Goal: Transaction & Acquisition: Purchase product/service

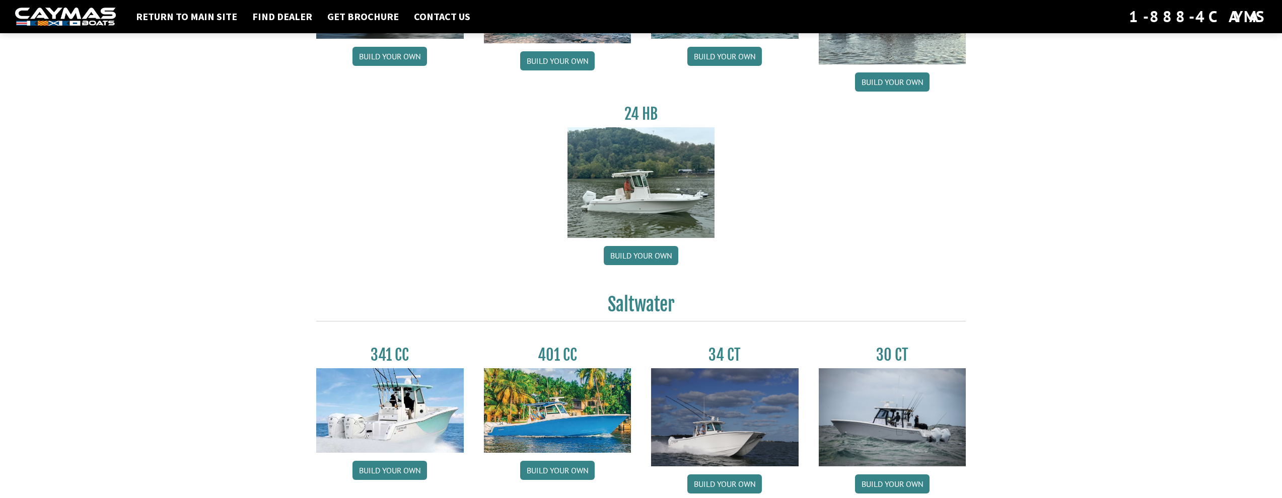
scroll to position [269, 0]
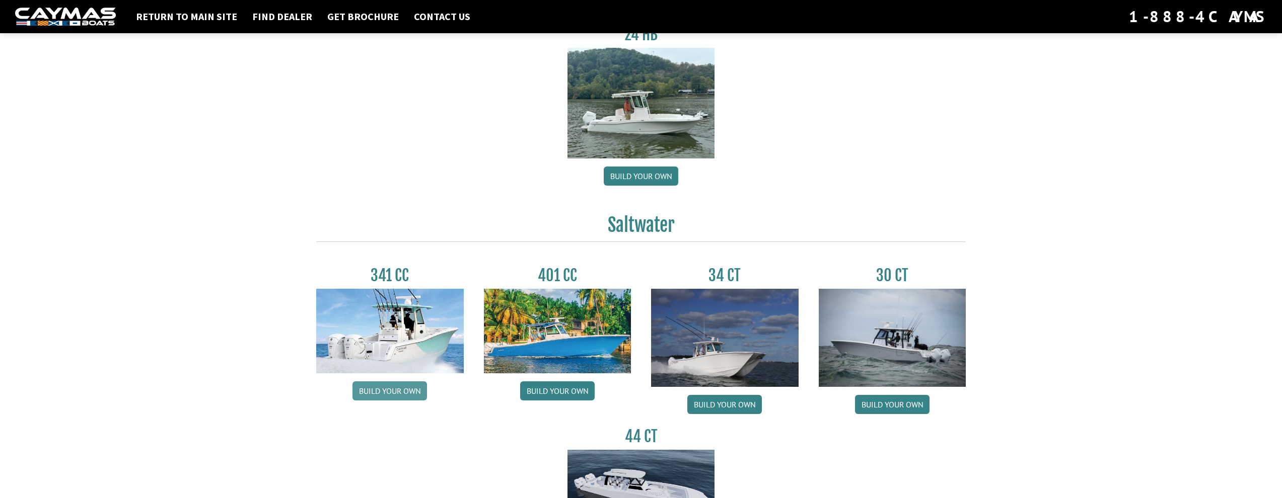
click at [399, 386] on link "Build your own" at bounding box center [389, 391] width 75 height 19
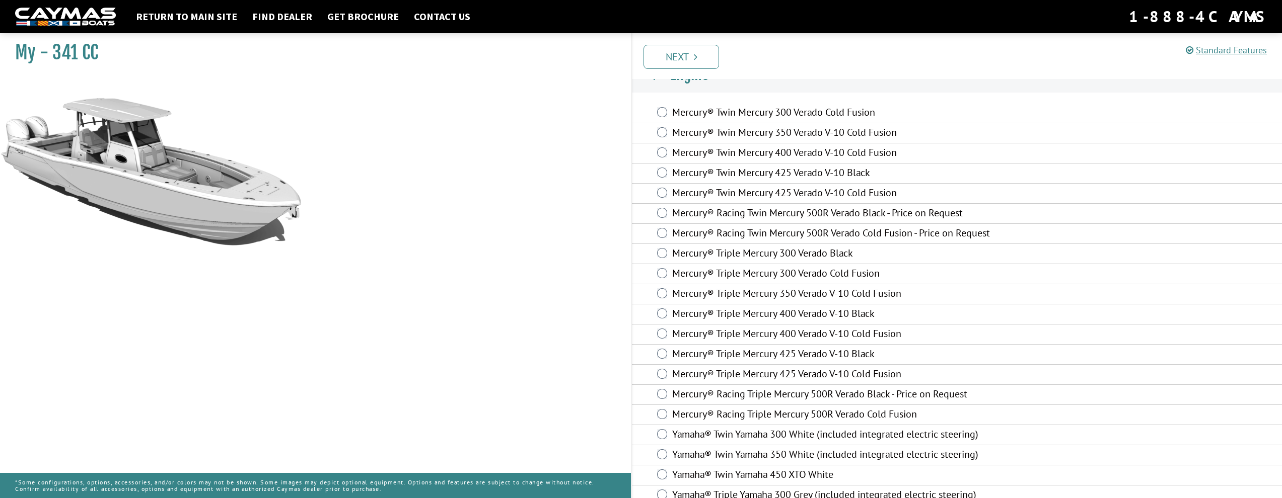
scroll to position [41, 0]
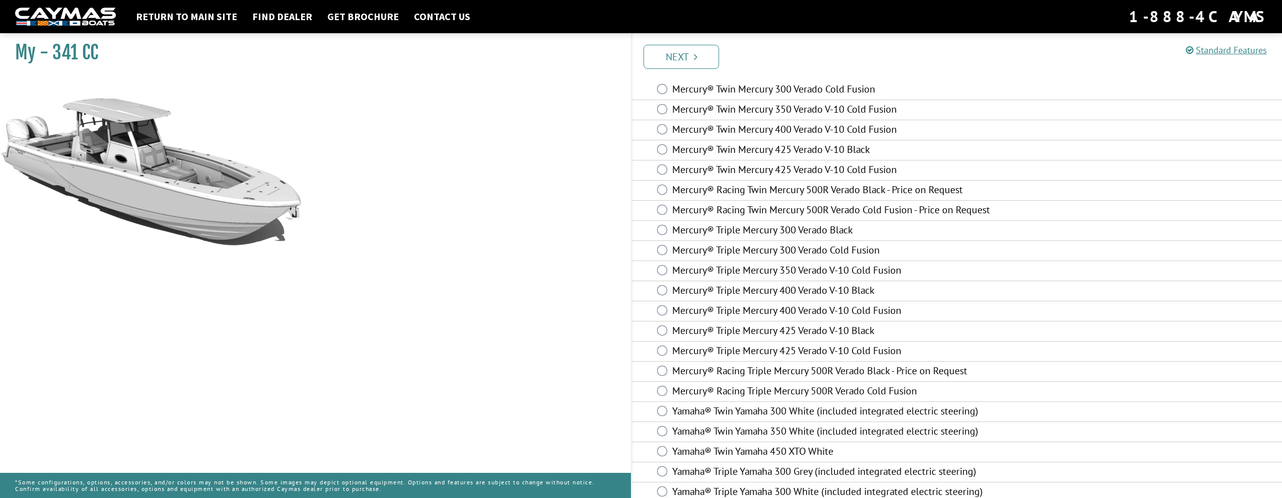
click at [677, 91] on label "Mercury® Twin Mercury 300 Verado Cold Fusion" at bounding box center [855, 90] width 366 height 15
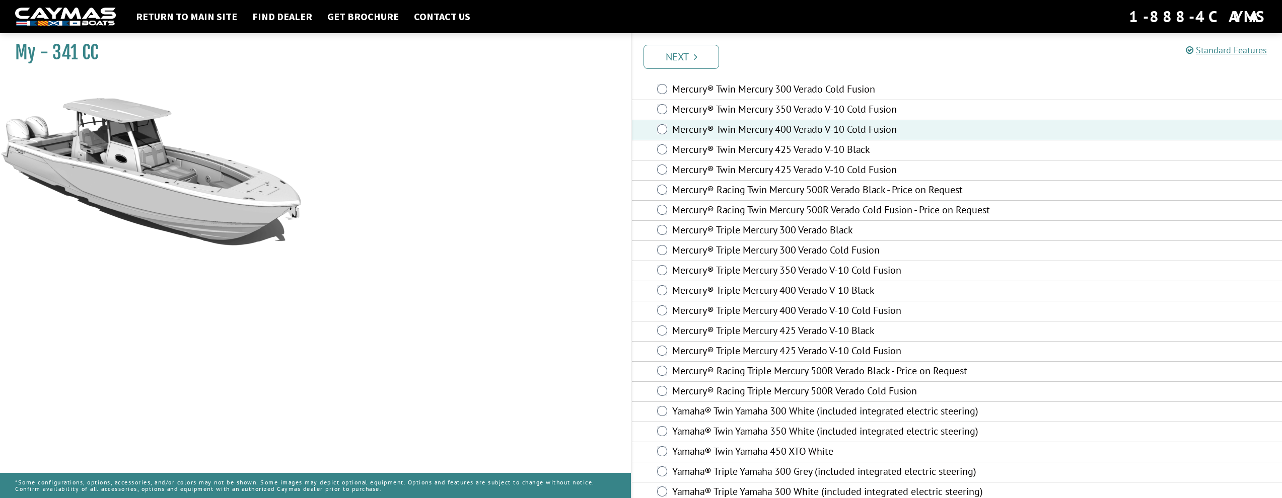
click at [667, 133] on div "Mercury® Twin Mercury 400 Verado V-10 Cold Fusion" at bounding box center [957, 130] width 650 height 20
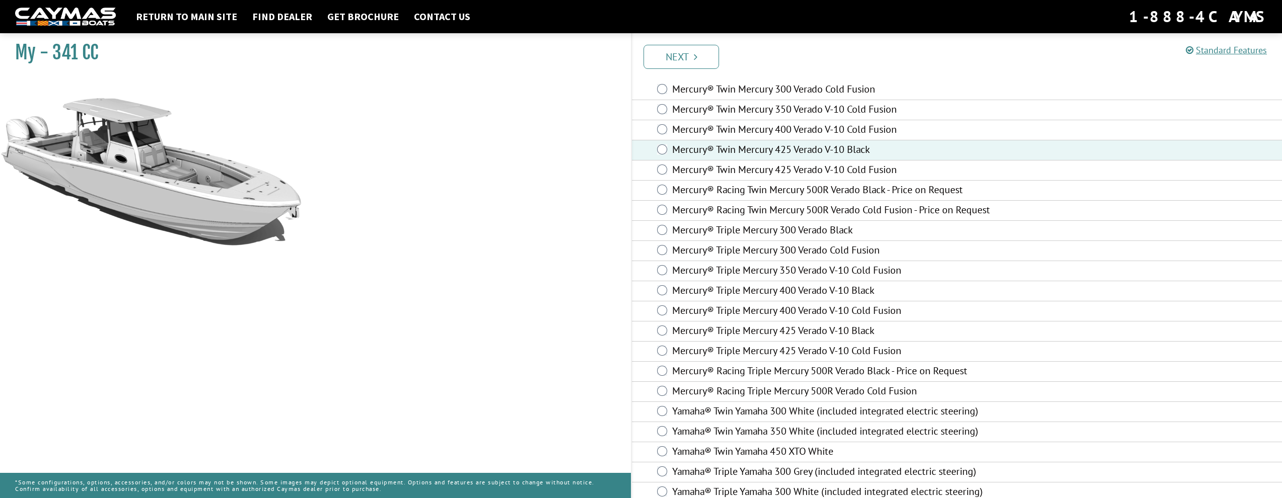
click at [664, 159] on div "Mercury® Twin Mercury 425 Verado V-10 Black" at bounding box center [957, 150] width 650 height 20
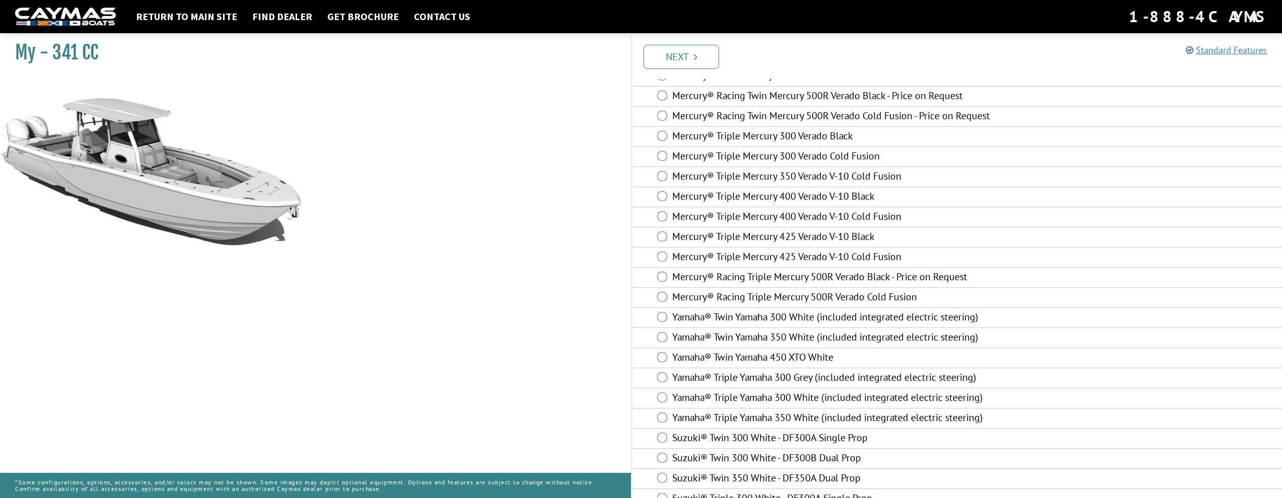
scroll to position [195, 0]
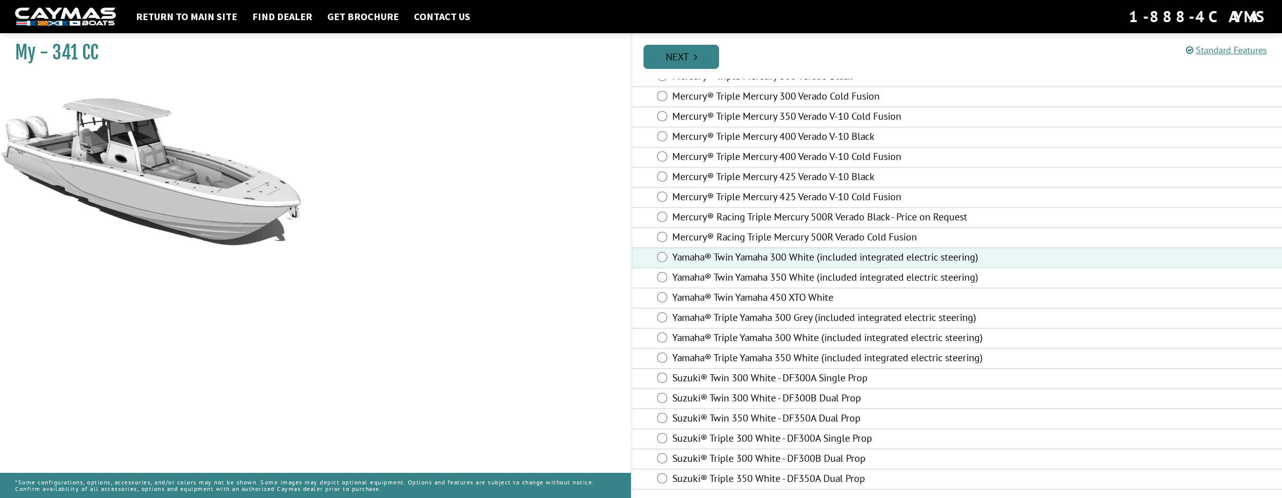
click at [682, 51] on link "Next" at bounding box center [681, 57] width 76 height 24
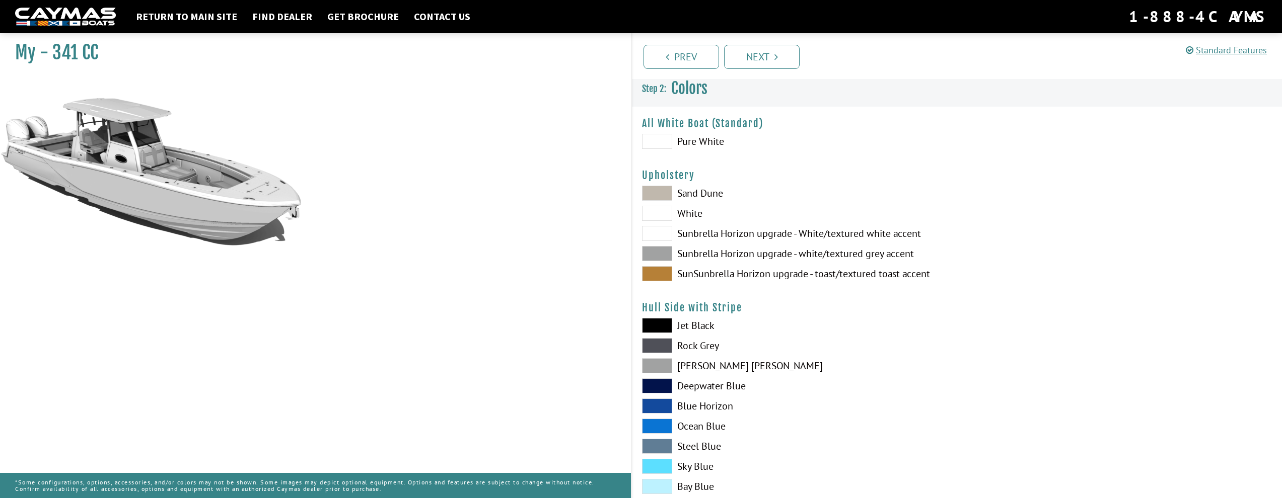
scroll to position [0, 0]
click at [656, 148] on span at bounding box center [657, 144] width 30 height 15
click at [655, 473] on span at bounding box center [657, 469] width 30 height 15
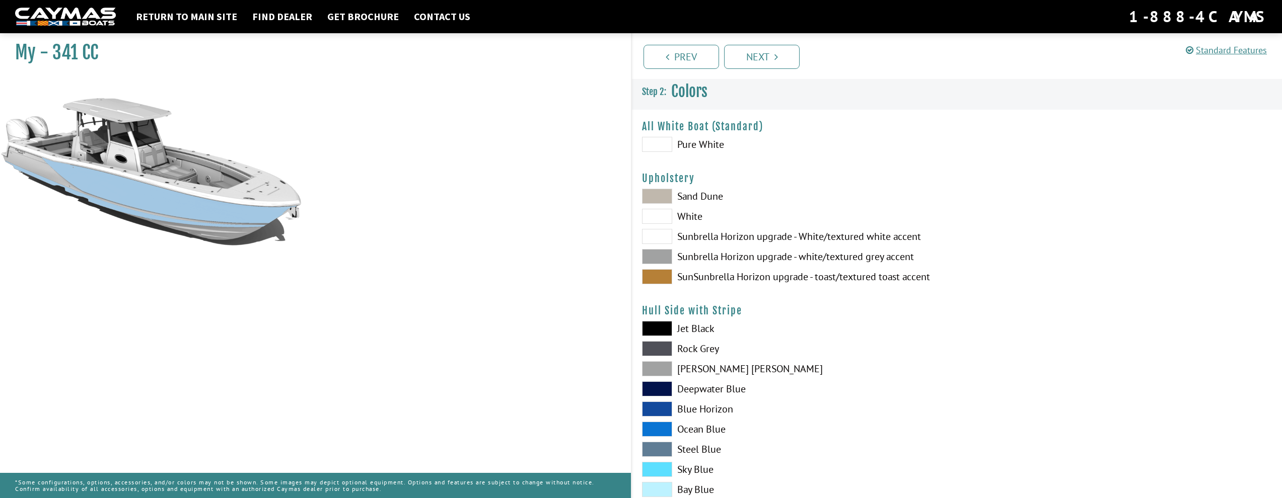
drag, startPoint x: 392, startPoint y: 338, endPoint x: 485, endPoint y: 315, distance: 95.8
click at [495, 319] on div "My - 341 CC" at bounding box center [310, 278] width 641 height 498
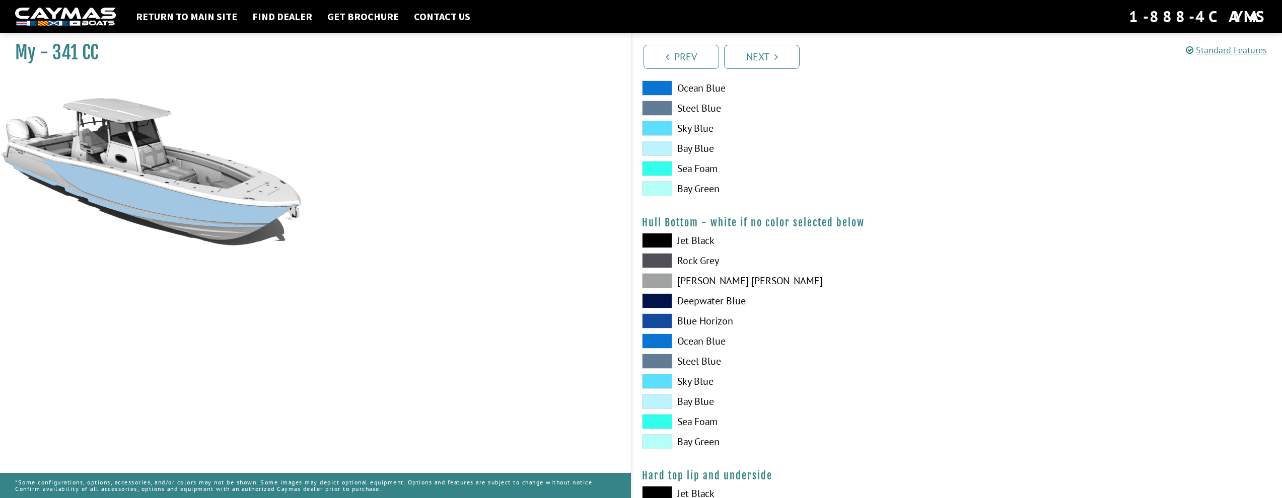
scroll to position [632, 0]
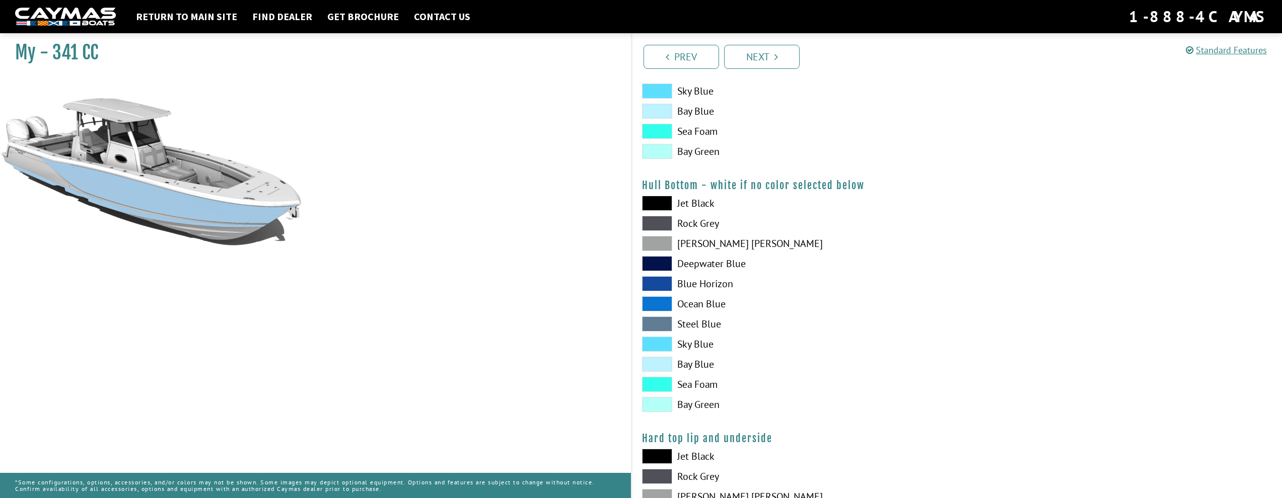
click at [660, 203] on span at bounding box center [657, 203] width 30 height 15
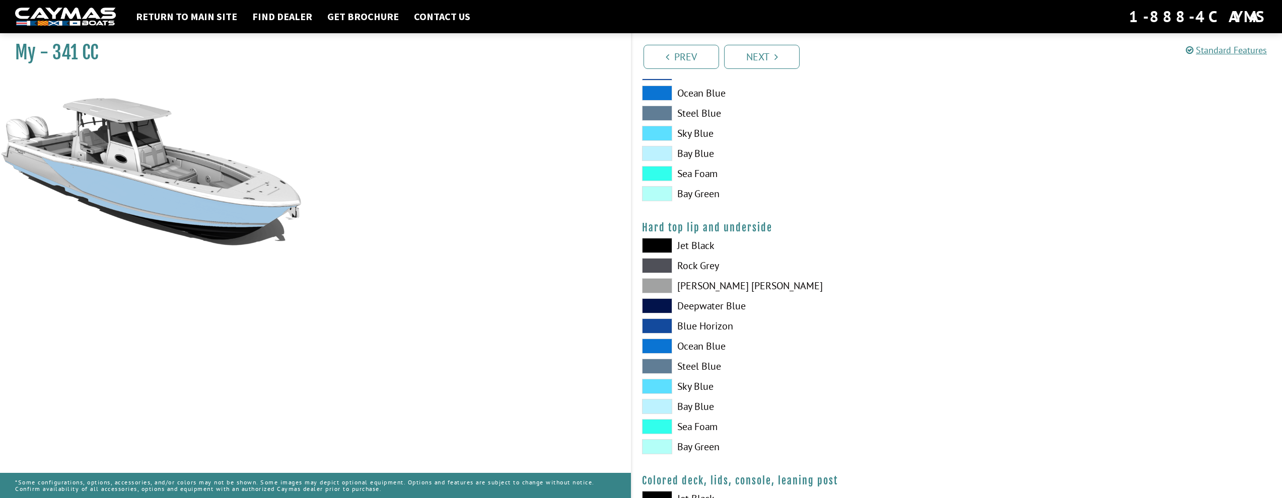
scroll to position [1081, 0]
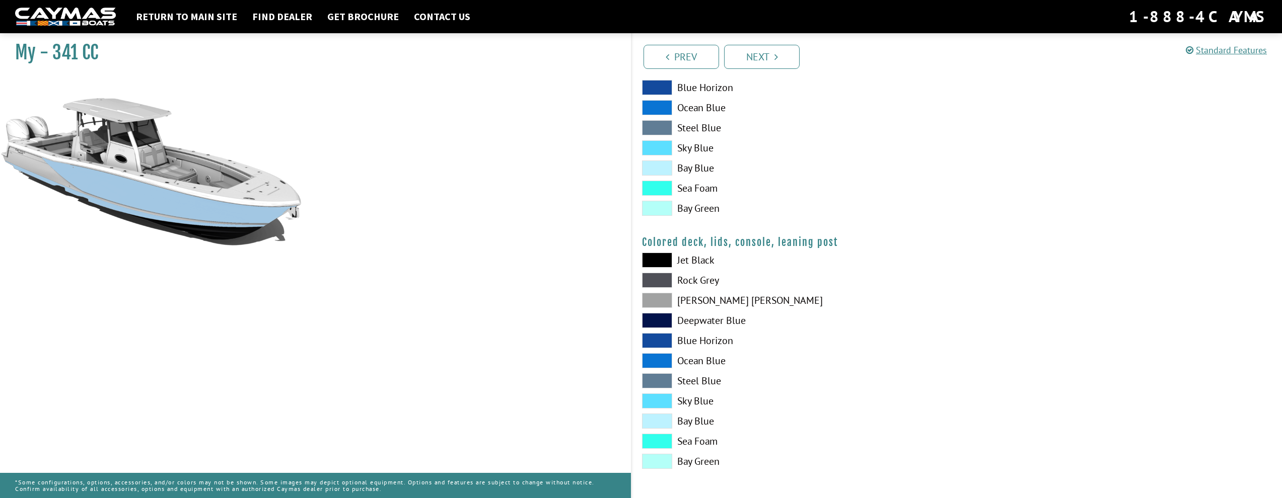
click at [659, 258] on span at bounding box center [657, 260] width 30 height 15
click at [659, 259] on span at bounding box center [657, 260] width 30 height 15
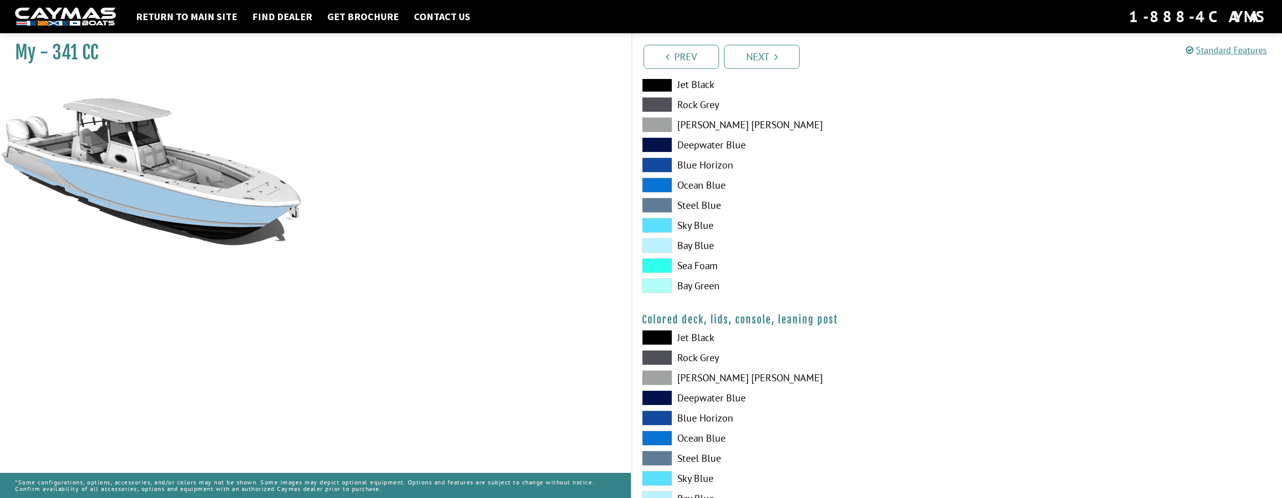
scroll to position [910, 0]
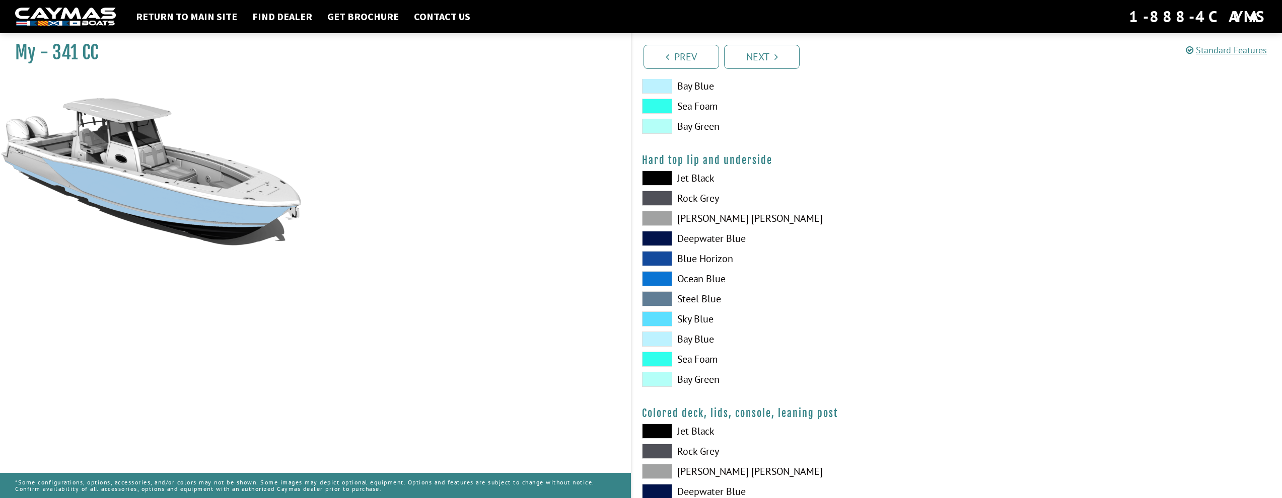
click at [658, 181] on span at bounding box center [657, 178] width 30 height 15
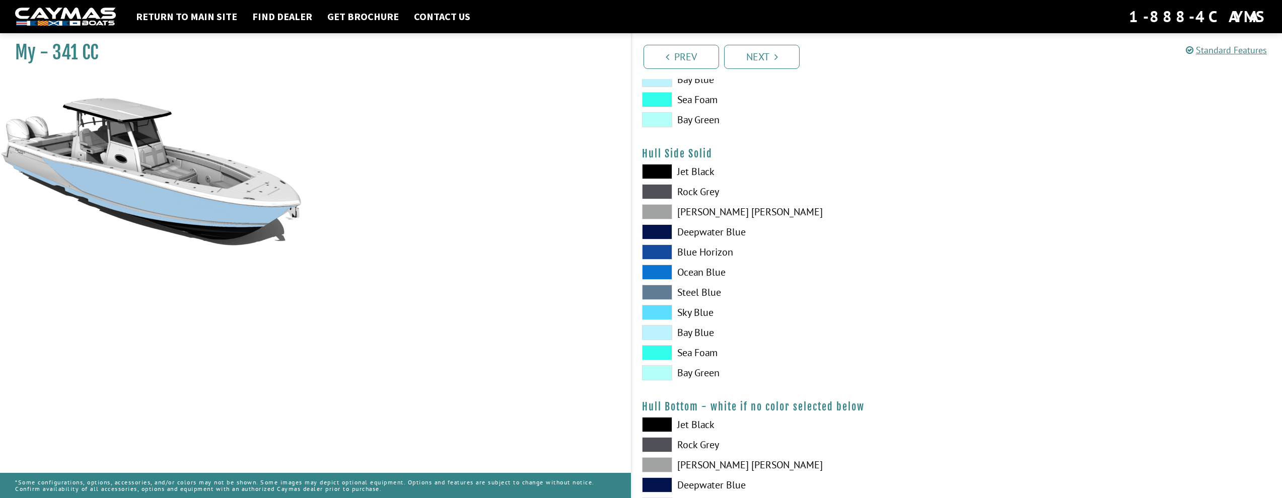
scroll to position [324, 0]
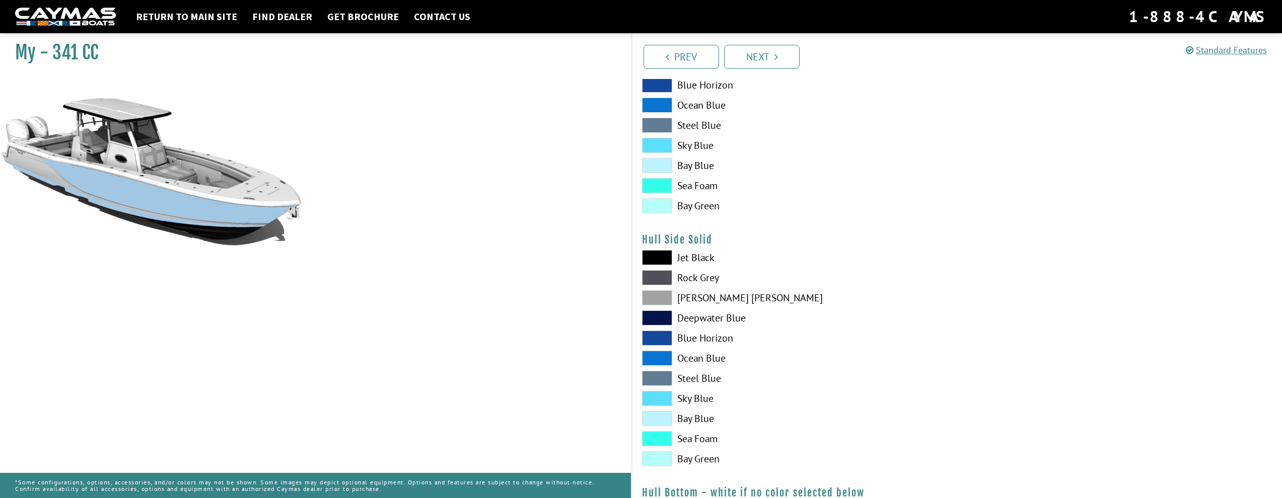
click at [664, 258] on span at bounding box center [657, 257] width 30 height 15
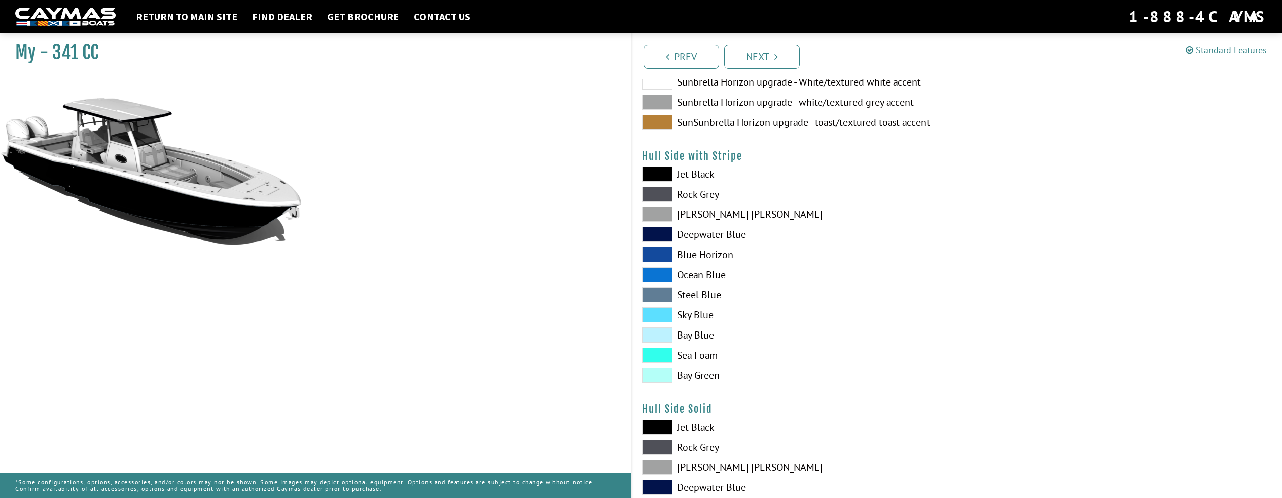
scroll to position [134, 0]
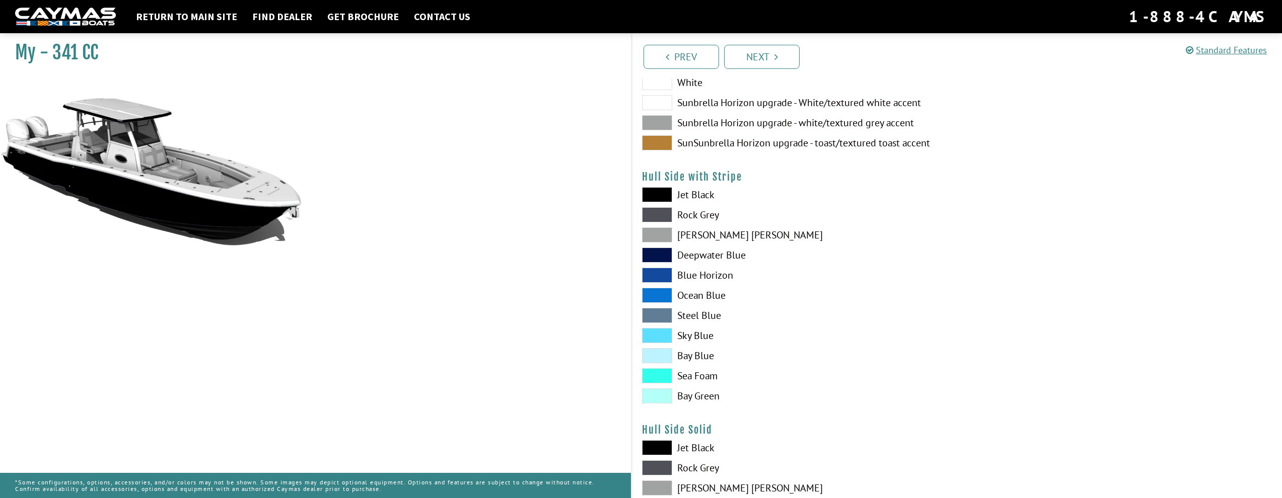
click at [658, 193] on span at bounding box center [657, 194] width 30 height 15
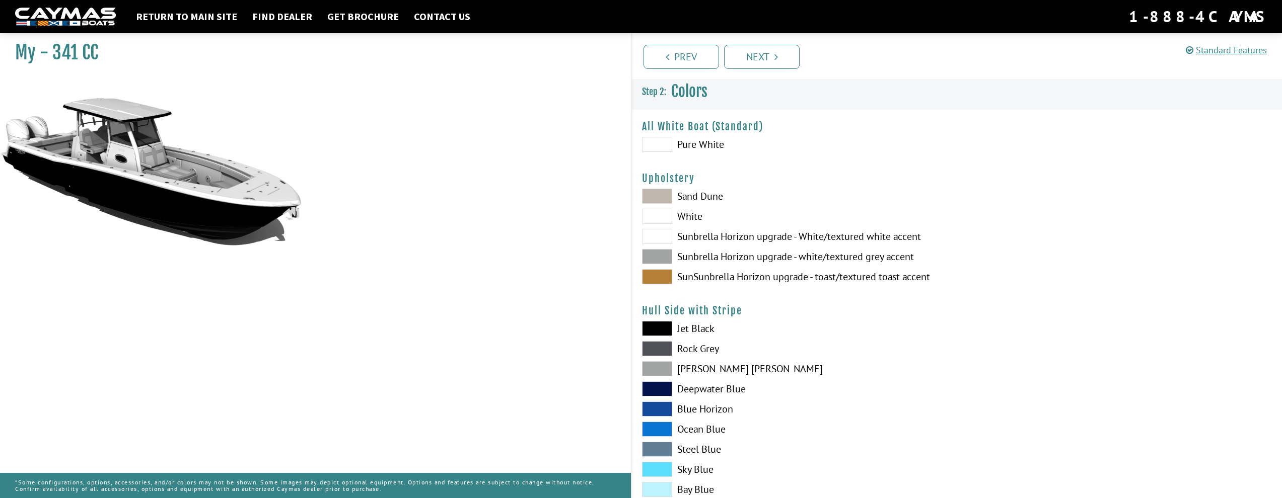
drag, startPoint x: 729, startPoint y: 105, endPoint x: 756, endPoint y: 199, distance: 97.2
click at [744, 51] on link "Next" at bounding box center [762, 57] width 76 height 24
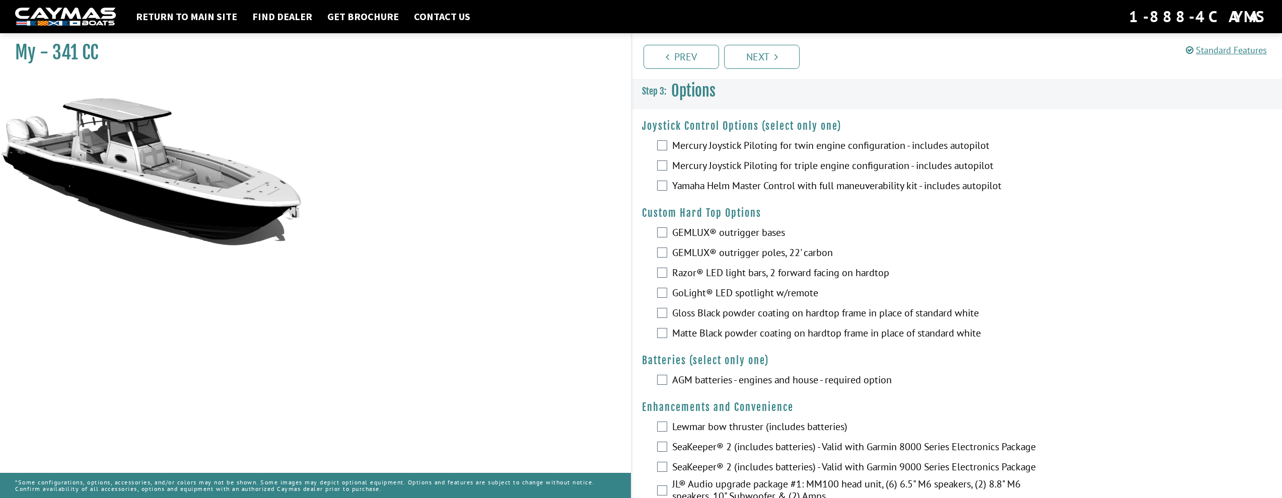
click at [667, 290] on div "GoLight® LED spotlight w/remote" at bounding box center [957, 294] width 650 height 20
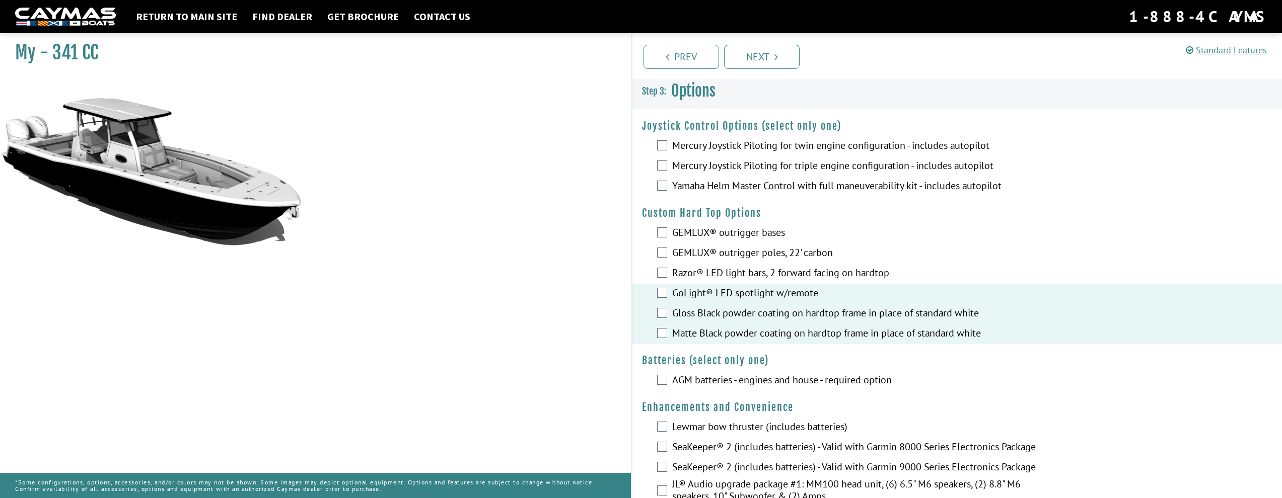
drag, startPoint x: 660, startPoint y: 261, endPoint x: 660, endPoint y: 267, distance: 6.1
click at [660, 267] on fieldset "Please select option. GEMLUX® outrigger bases GEMLUX® outrigger poles, 22' carb…" at bounding box center [957, 284] width 630 height 121
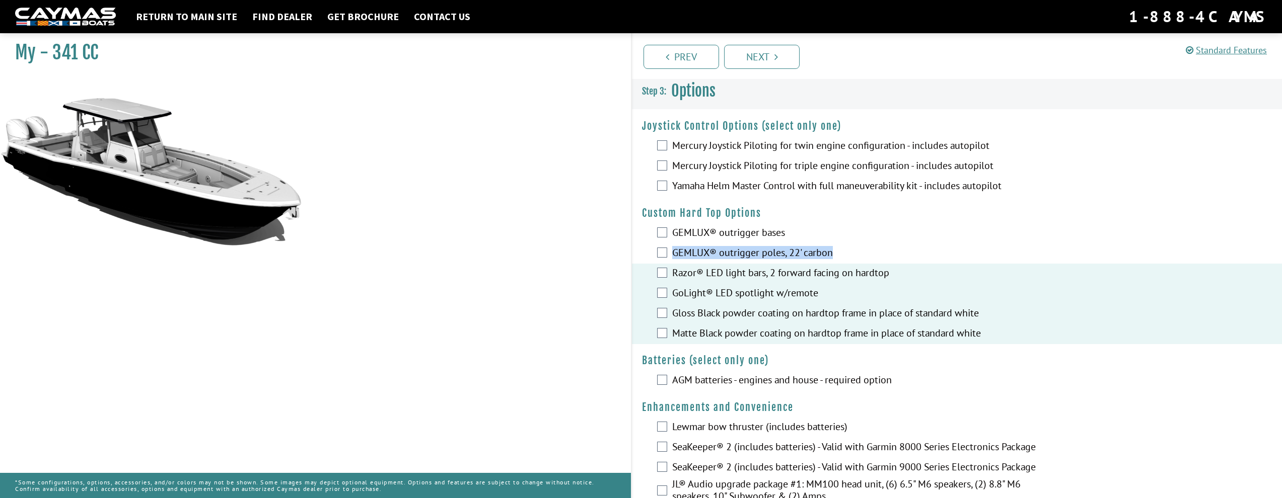
click at [657, 258] on div "GEMLUX® outrigger poles, 22' carbon" at bounding box center [957, 254] width 650 height 20
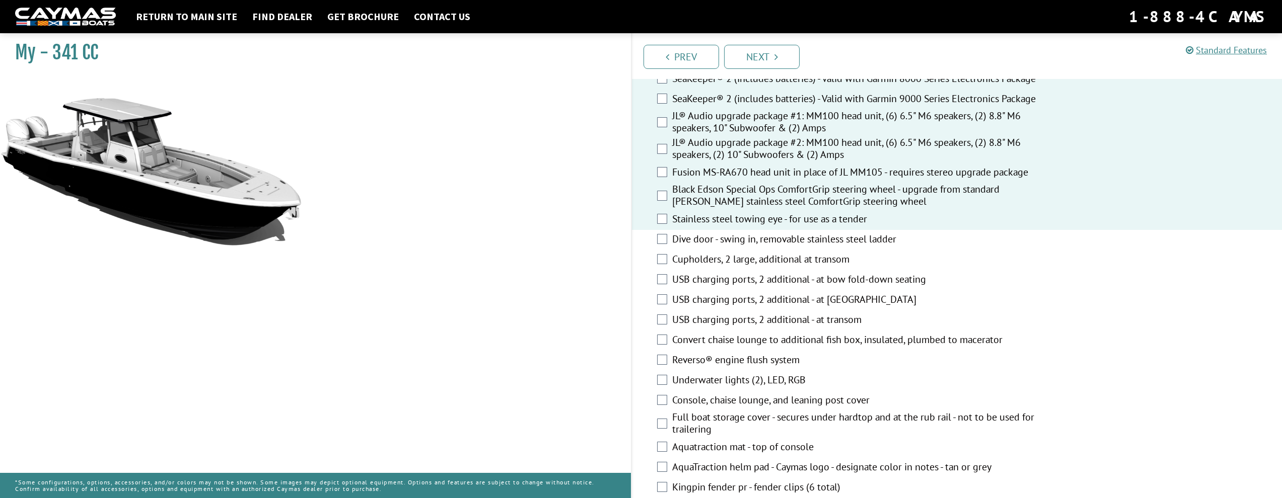
scroll to position [438, 0]
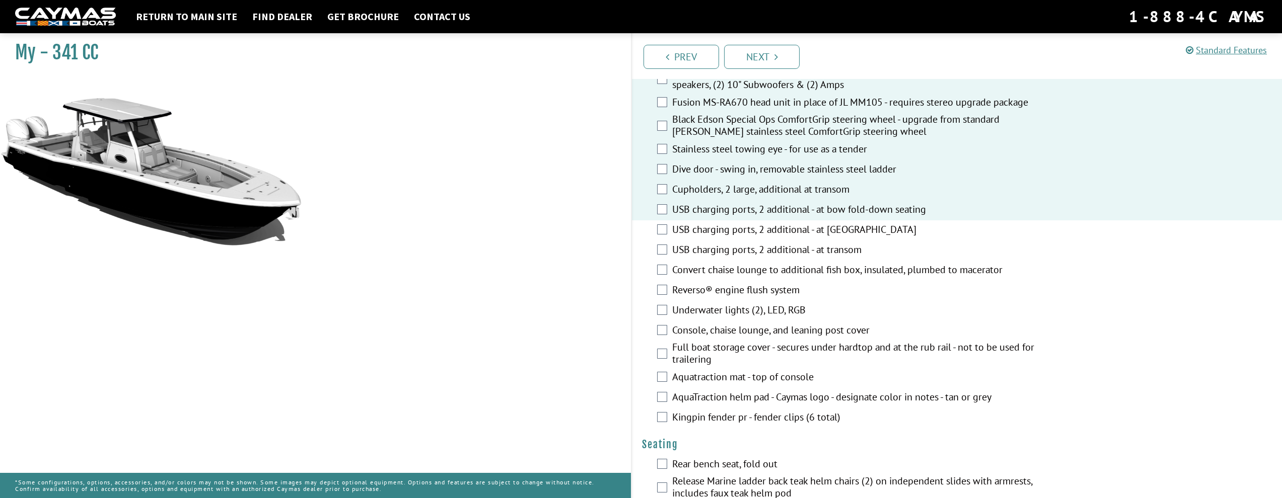
drag, startPoint x: 669, startPoint y: 242, endPoint x: 666, endPoint y: 250, distance: 8.9
click at [669, 241] on div "USB charging ports, 2 additional - at chaise lounge" at bounding box center [957, 230] width 650 height 20
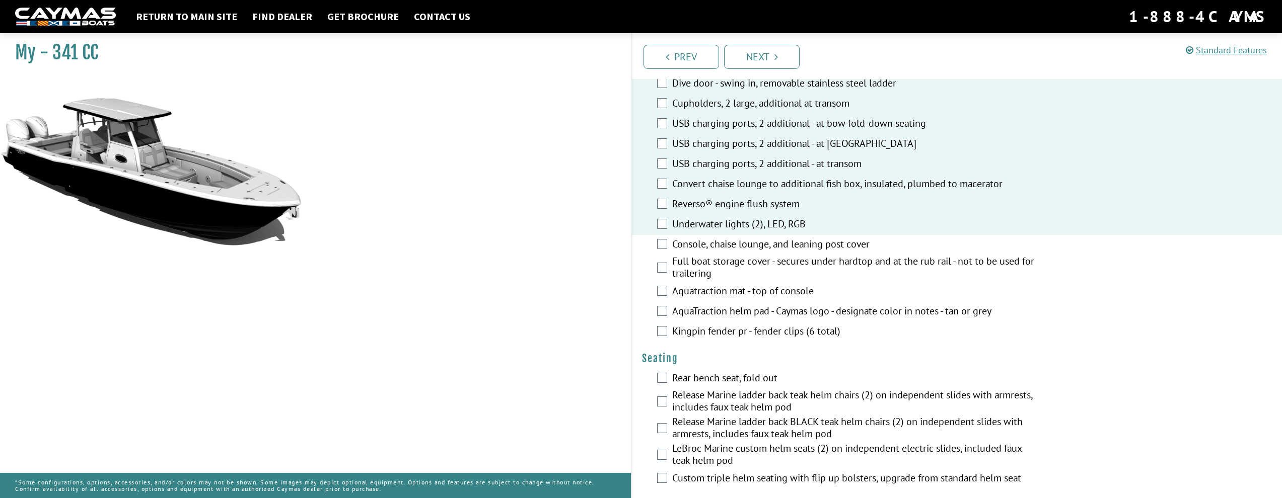
scroll to position [614, 0]
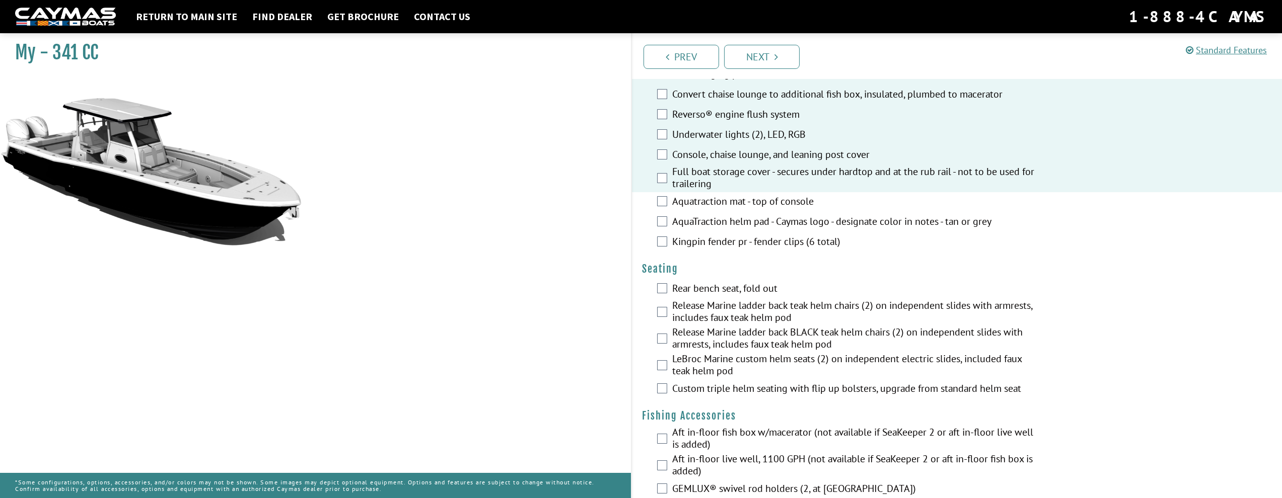
click at [660, 211] on div "Aquatraction mat - top of console" at bounding box center [957, 202] width 650 height 20
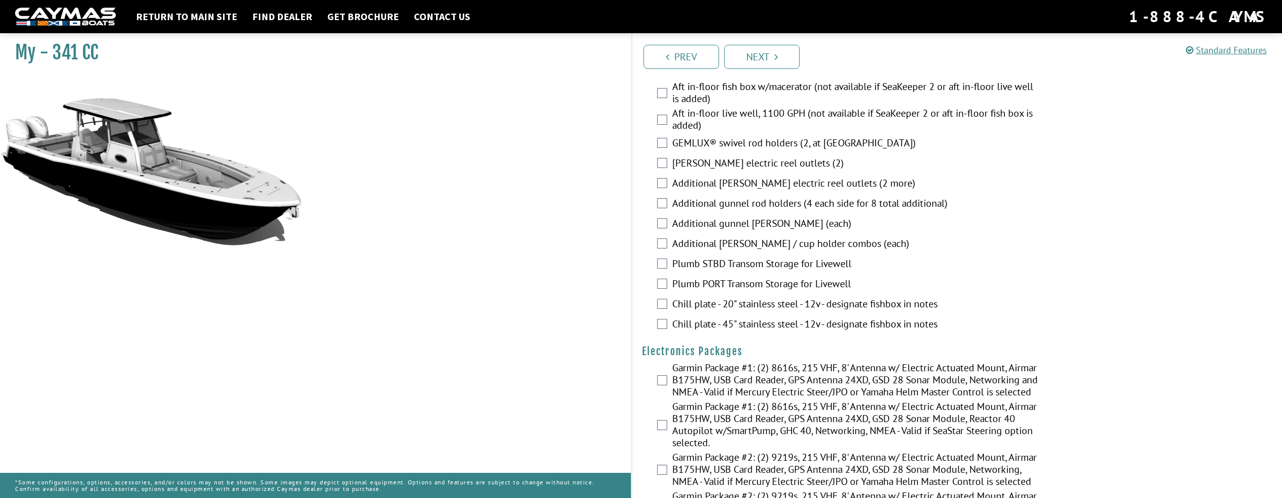
scroll to position [769, 0]
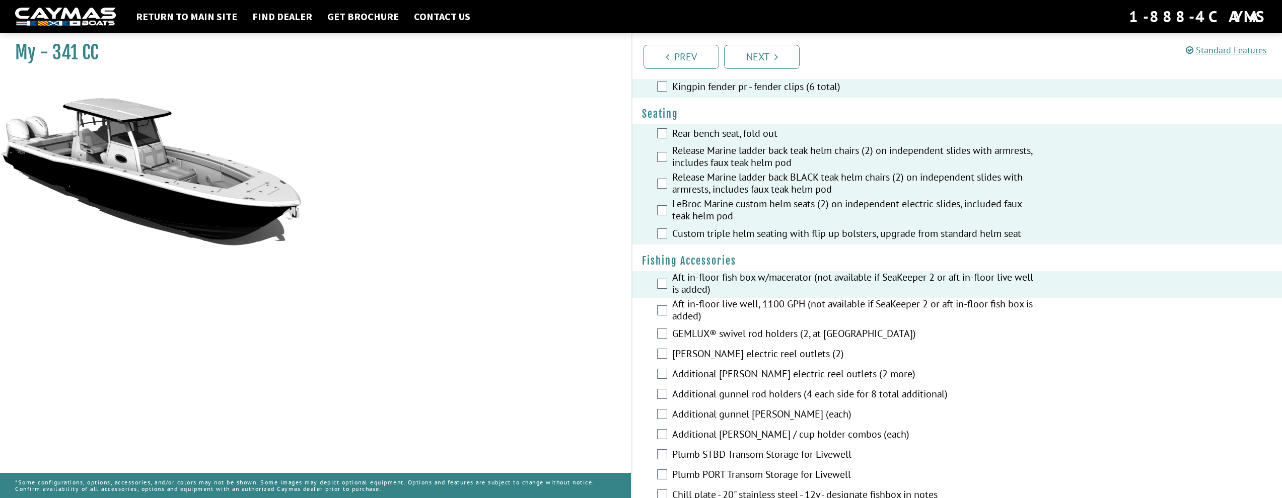
click at [669, 325] on div "Aft in-floor live well, 1100 GPH (not available if SeaKeeper 2 or aft in-floor …" at bounding box center [957, 311] width 650 height 27
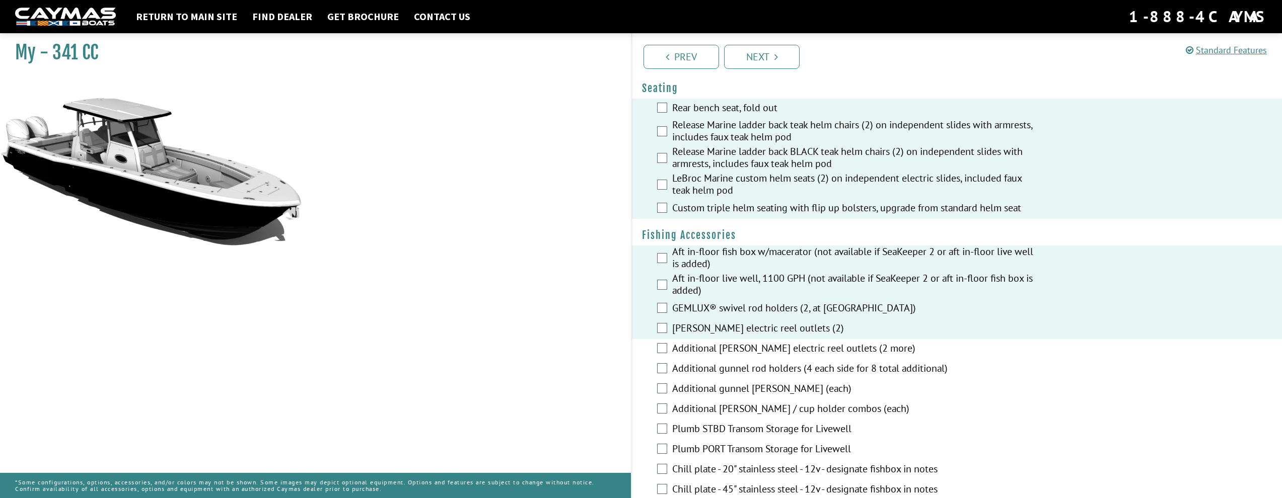
scroll to position [857, 0]
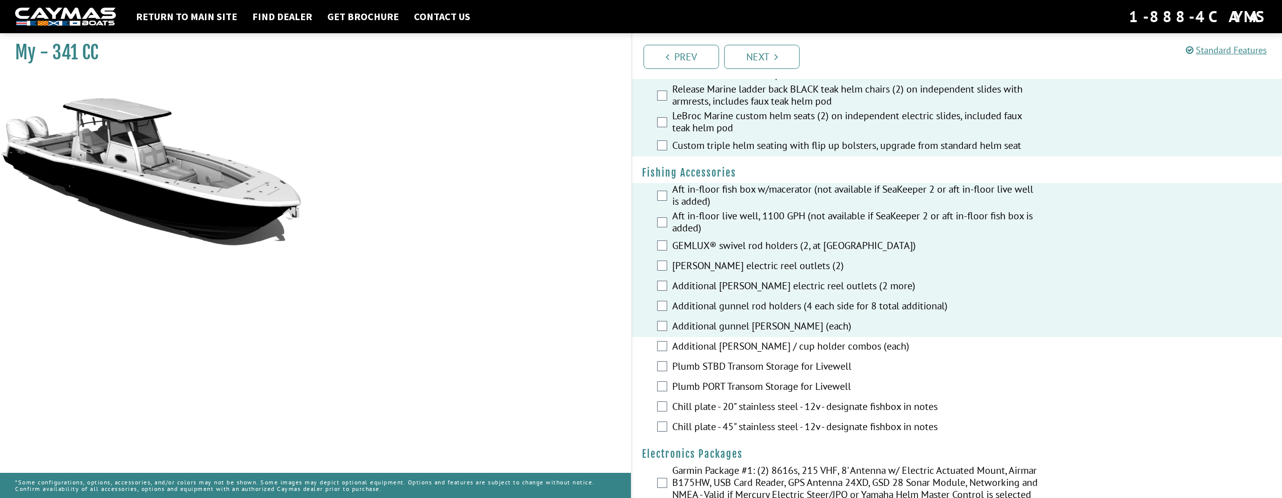
click at [661, 337] on div "Additional gunnel rod holder (each)" at bounding box center [957, 327] width 650 height 20
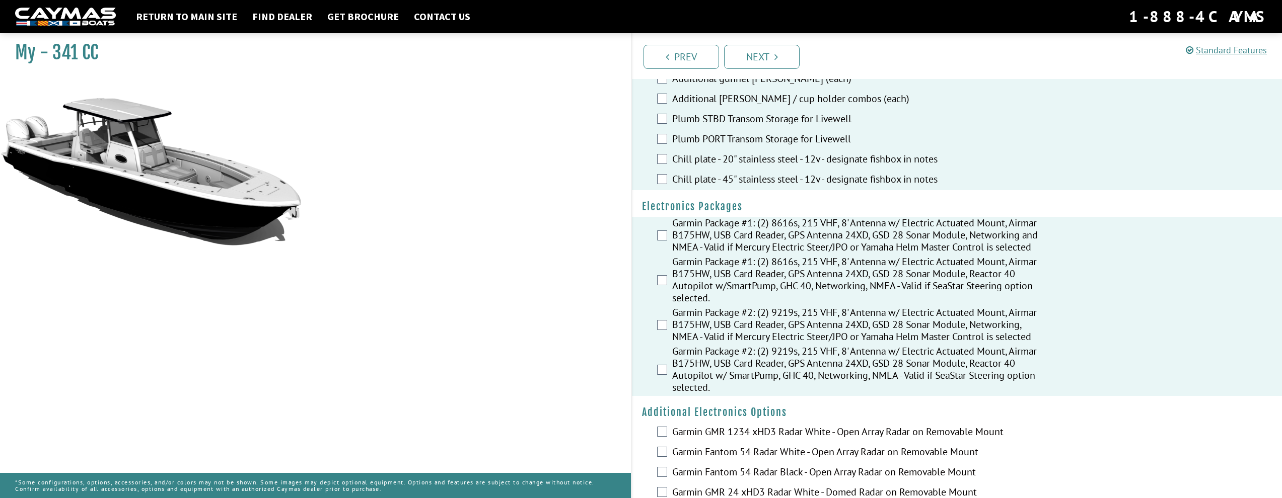
scroll to position [1270, 0]
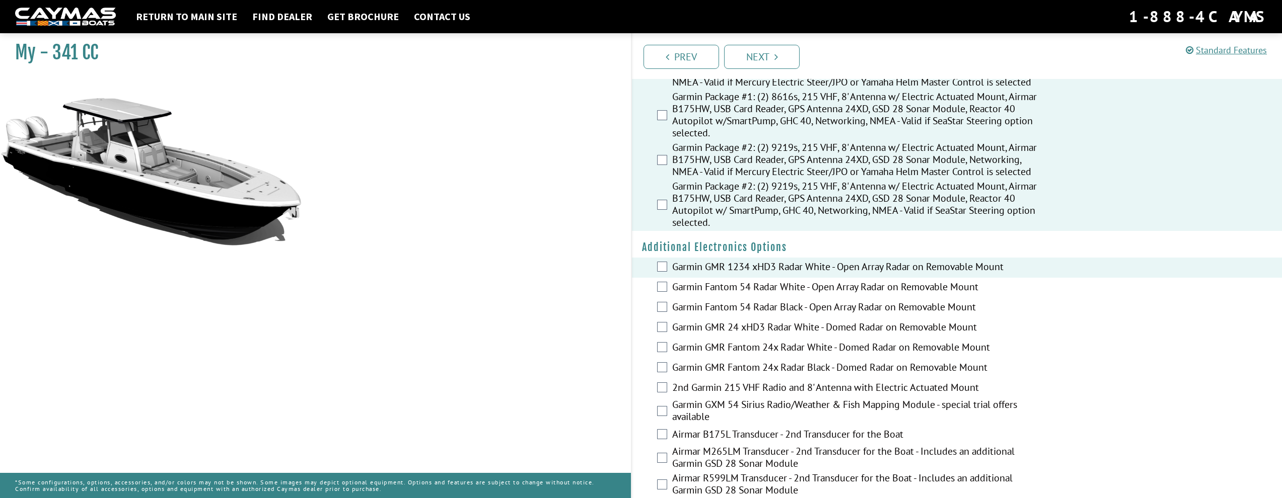
click at [664, 298] on div "Garmin Fantom 54 Radar White - Open Array Radar on Removable Mount" at bounding box center [957, 288] width 650 height 20
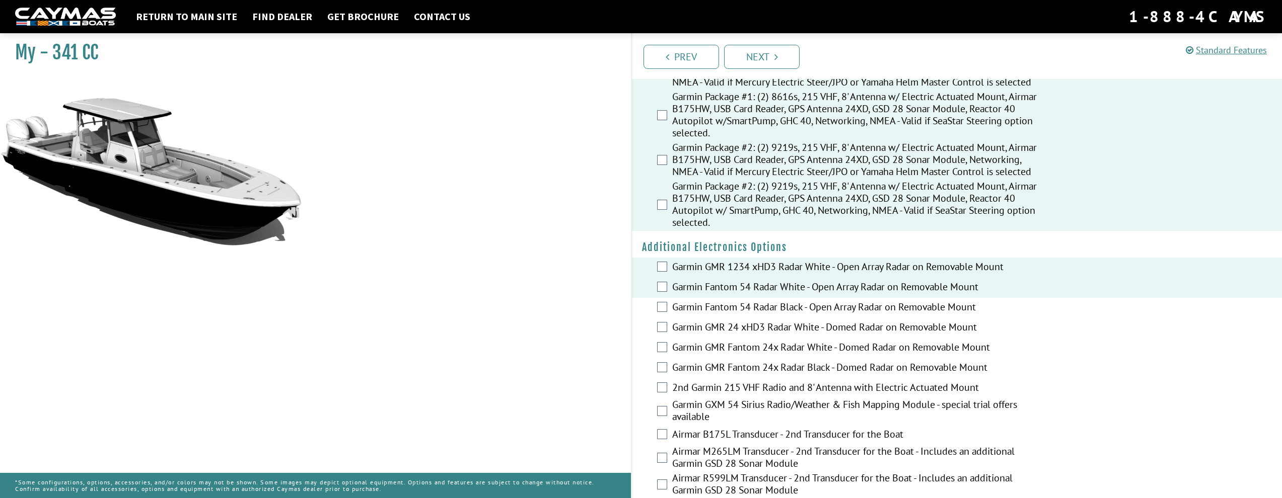
click at [664, 318] on div "Garmin Fantom 54 Radar Black - Open Array Radar on Removable Mount" at bounding box center [957, 308] width 650 height 20
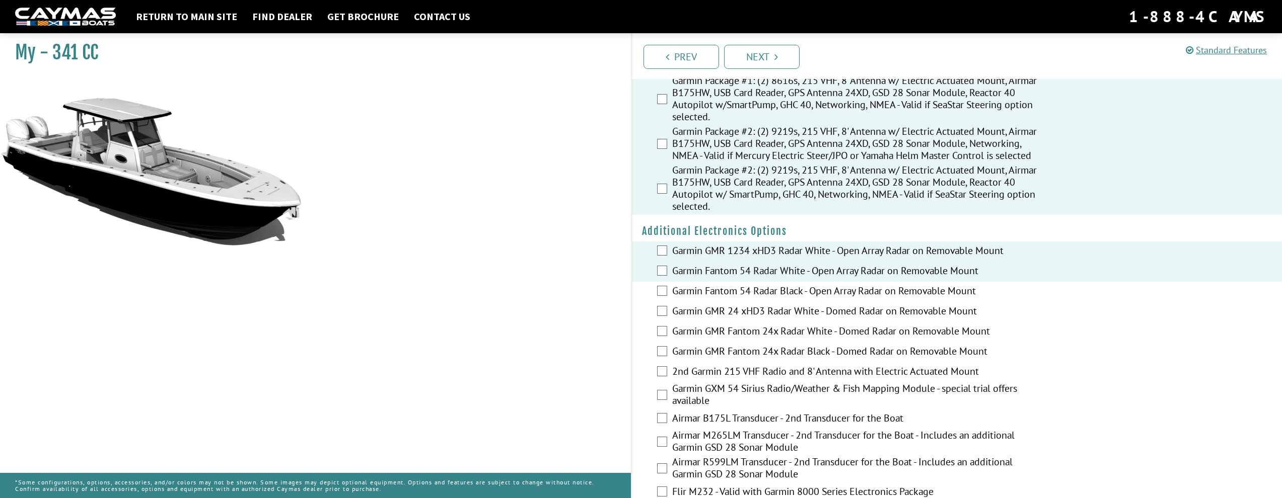
scroll to position [1305, 0]
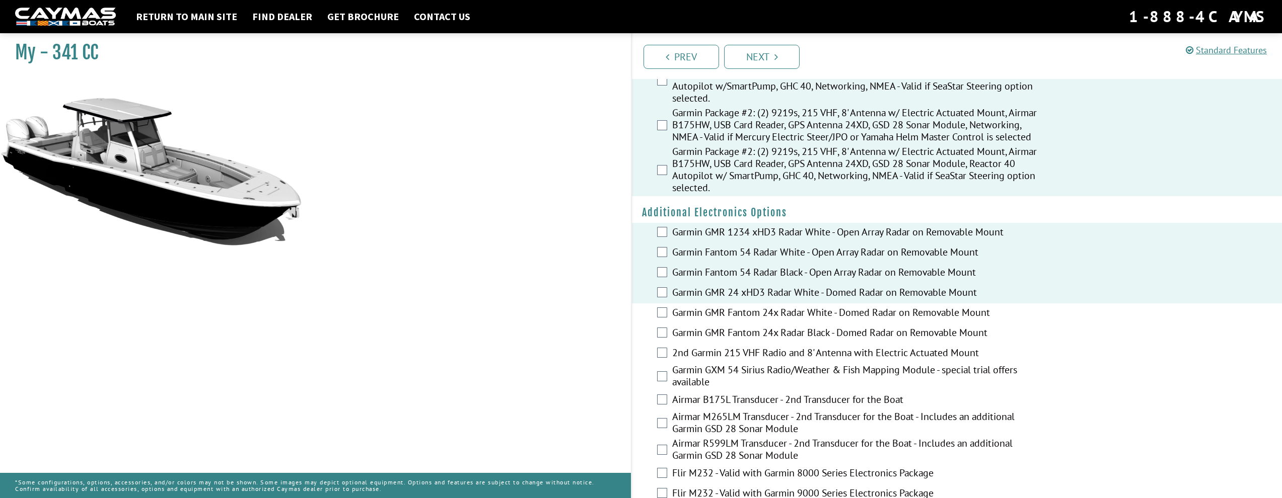
click at [662, 324] on div "Garmin GMR Fantom 24x Radar White - Domed Radar on Removable Mount" at bounding box center [957, 314] width 650 height 20
click at [663, 324] on div "Garmin GMR Fantom 24x Radar White - Domed Radar on Removable Mount" at bounding box center [957, 314] width 650 height 20
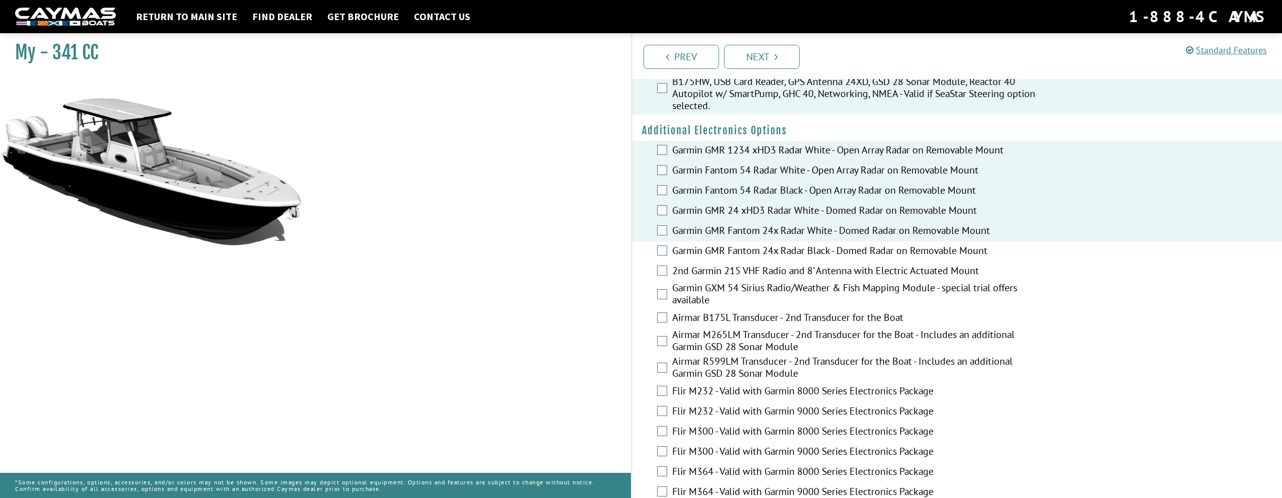
scroll to position [1466, 0]
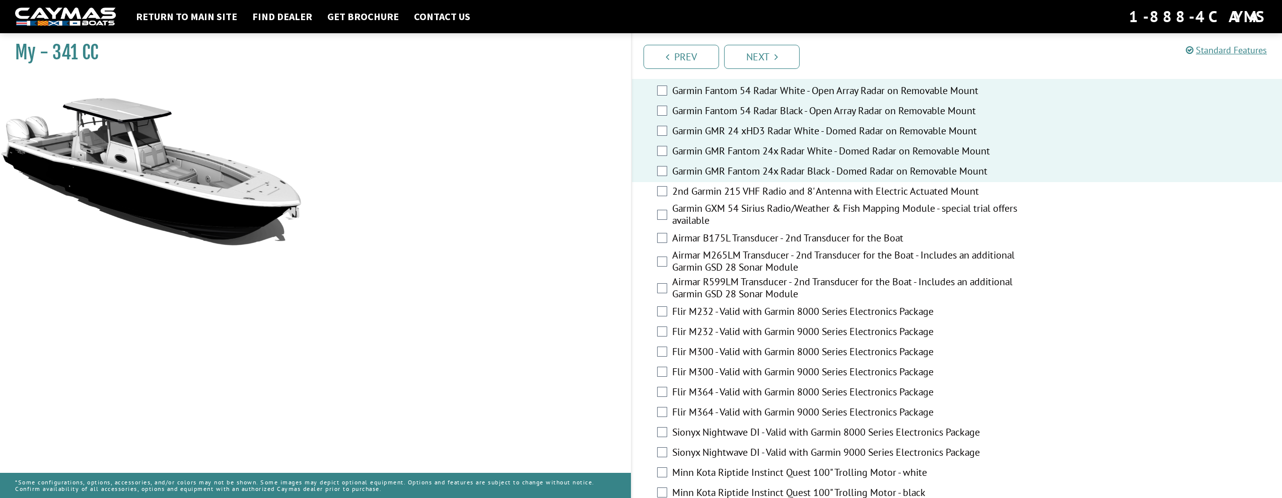
click at [664, 202] on div "2nd Garmin 215 VHF Radio and 8' Antenna with Electric Actuated Mount" at bounding box center [957, 192] width 650 height 20
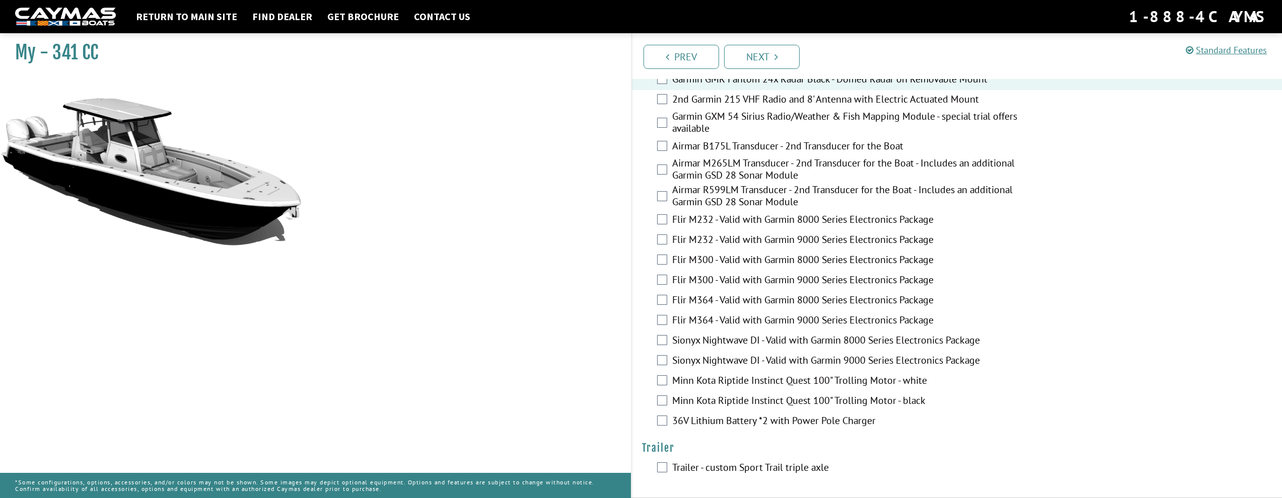
click at [656, 318] on div "Flir M364 - Valid with Garmin 9000 Series Electronics Package" at bounding box center [957, 321] width 650 height 20
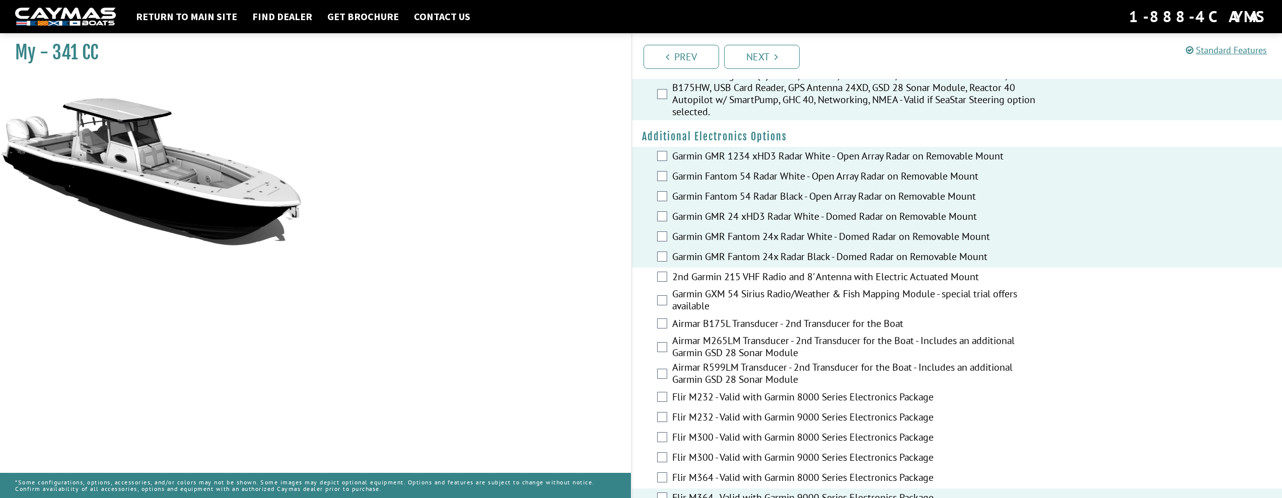
scroll to position [1288, 0]
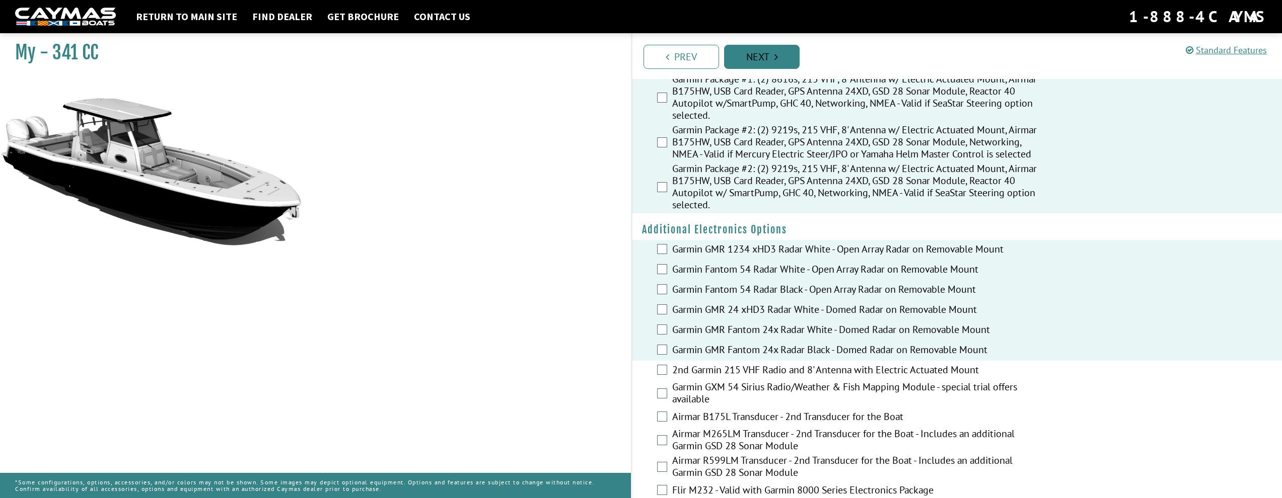
click at [763, 53] on link "Next" at bounding box center [762, 57] width 76 height 24
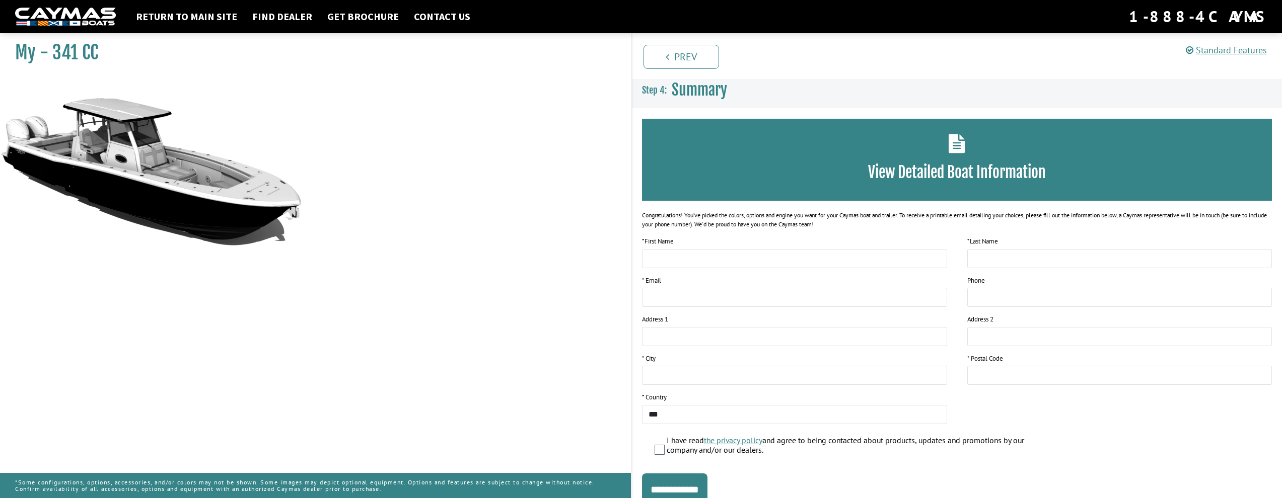
scroll to position [0, 0]
drag, startPoint x: 356, startPoint y: 482, endPoint x: 343, endPoint y: 481, distance: 13.1
click at [353, 481] on p "*Some configurations, options, accessories, and/or colors may not be shown. Som…" at bounding box center [315, 485] width 601 height 23
click at [358, 17] on link "Get Brochure" at bounding box center [363, 16] width 82 height 13
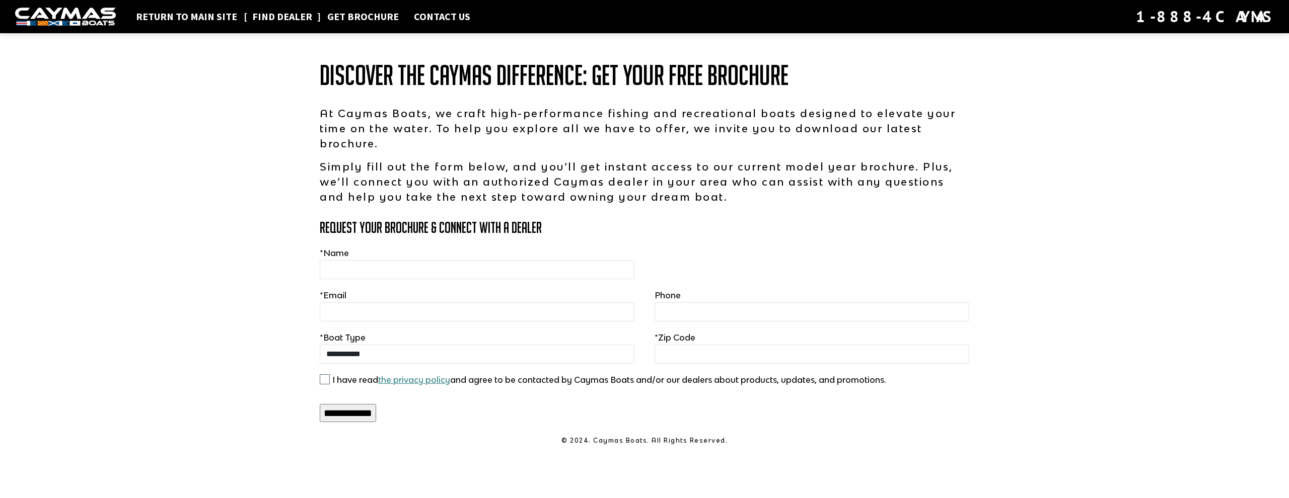
click at [297, 16] on link "Find Dealer" at bounding box center [282, 16] width 70 height 13
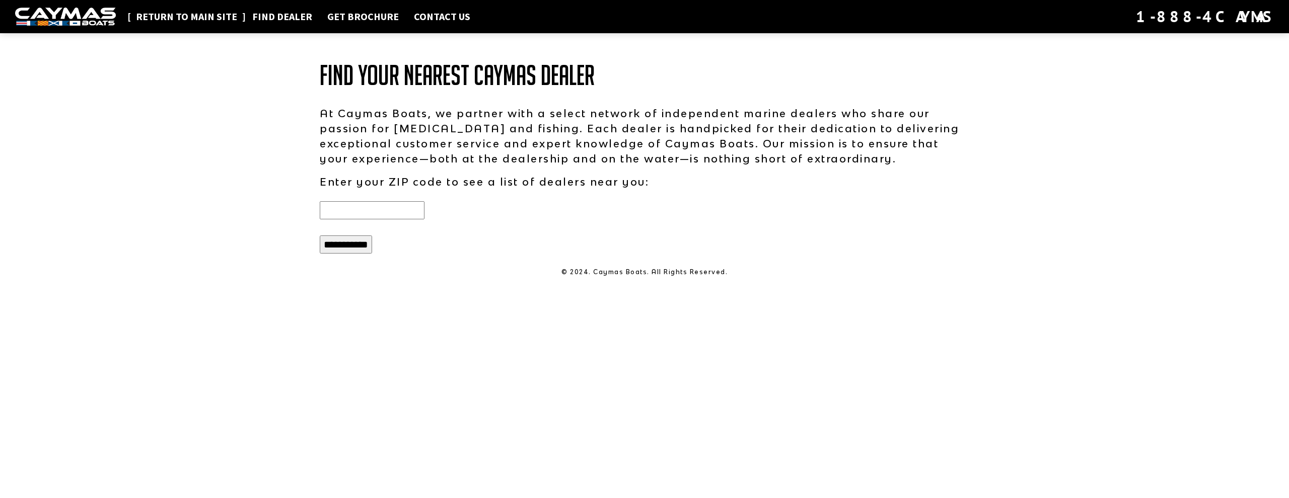
click at [226, 20] on link "Return to main site" at bounding box center [186, 16] width 111 height 13
click at [221, 19] on link "Return to main site" at bounding box center [186, 16] width 111 height 13
